Goal: Find contact information: Obtain details needed to contact an individual or organization

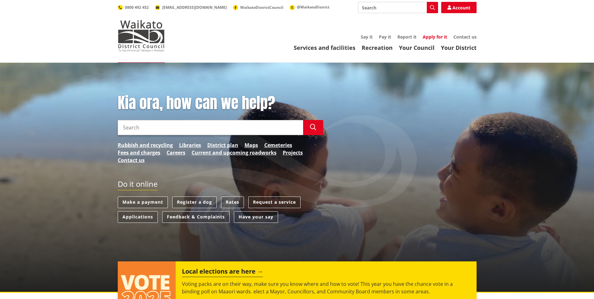
click at [435, 35] on link "Apply for it" at bounding box center [434, 37] width 24 height 6
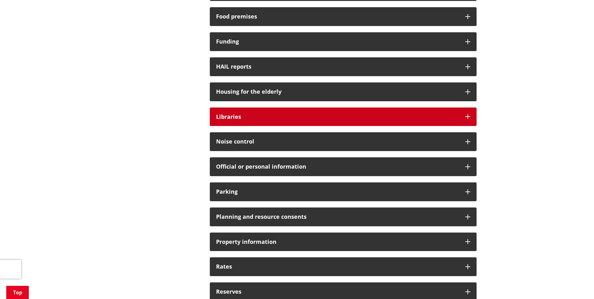
scroll to position [344, 0]
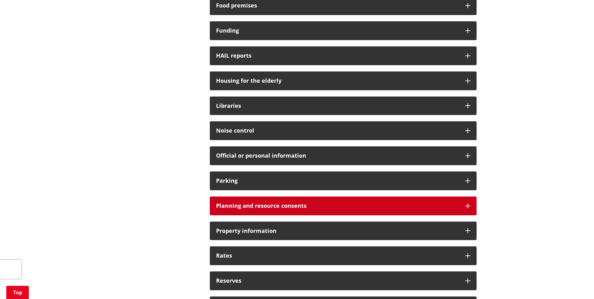
click at [289, 200] on div "Planning and resource consents" at bounding box center [343, 205] width 267 height 19
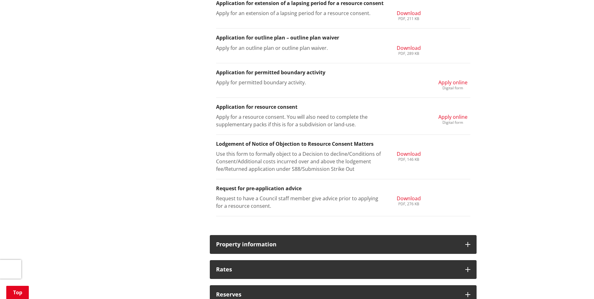
scroll to position [720, 0]
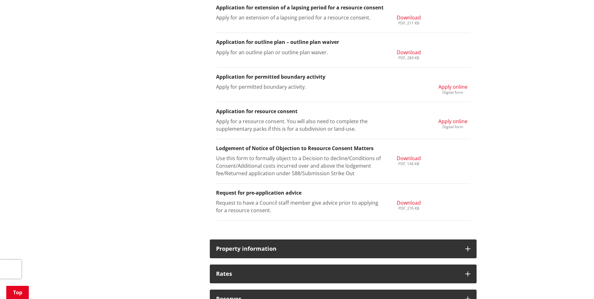
click at [457, 84] on span "Apply online" at bounding box center [452, 86] width 29 height 7
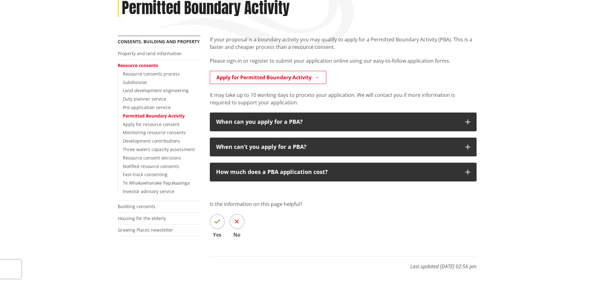
scroll to position [94, 0]
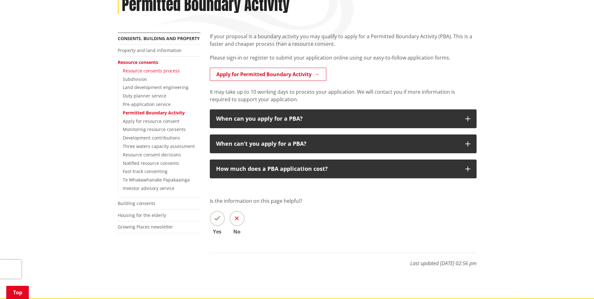
click at [147, 68] on link "Resource consents process" at bounding box center [151, 71] width 57 height 6
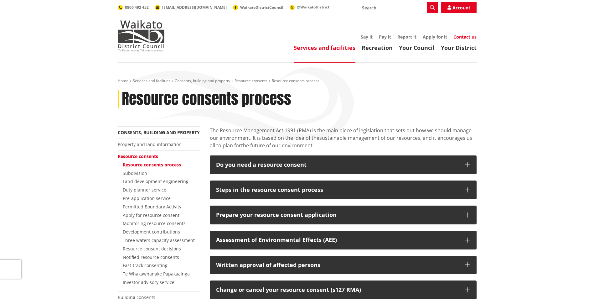
click at [461, 34] on link "Contact us" at bounding box center [464, 37] width 23 height 6
